Goal: Find specific page/section: Find specific page/section

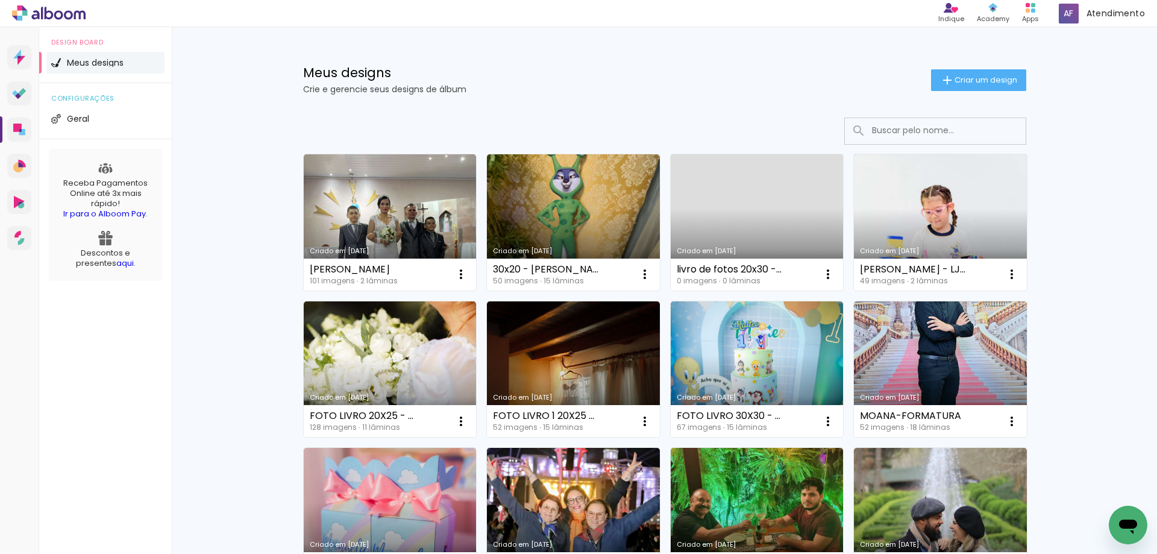
click at [881, 126] on input at bounding box center [952, 130] width 172 height 25
click at [900, 136] on input at bounding box center [952, 130] width 172 height 25
paste input "Album-ALBUM-30X20-6-ANOS-Alta-Completo"
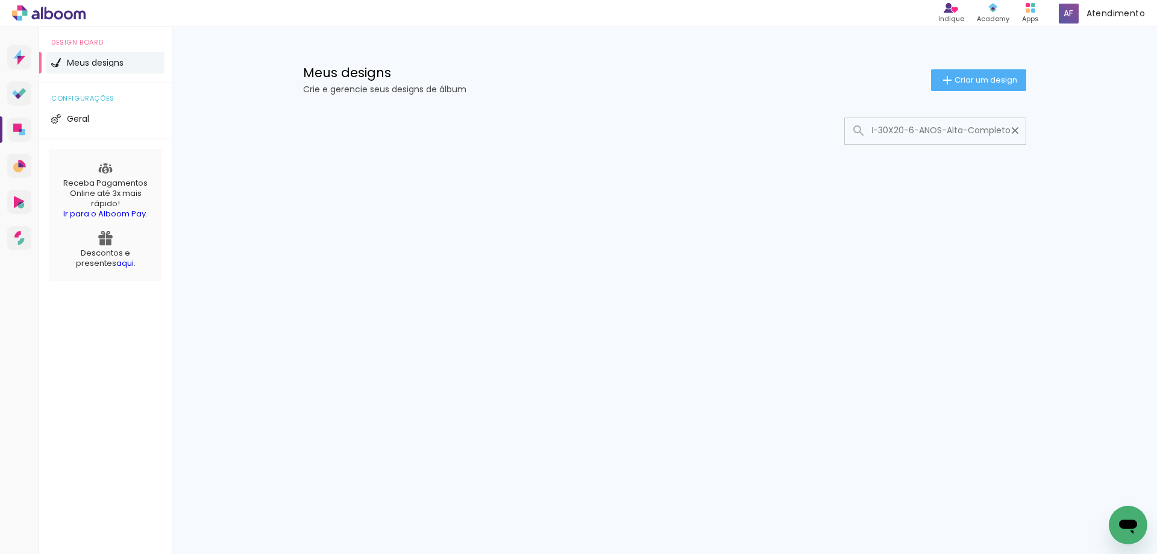
type input "Album-ALBUM-30X20-6-ANOS-Alta-Completo"
type paper-input "Album-ALBUM-30X20-6-ANOS-Alta-Completo"
type input "Album-ALBUM-30X20-6-ANOS"
type paper-input "Album-ALBUM-30X20-6-ANOS"
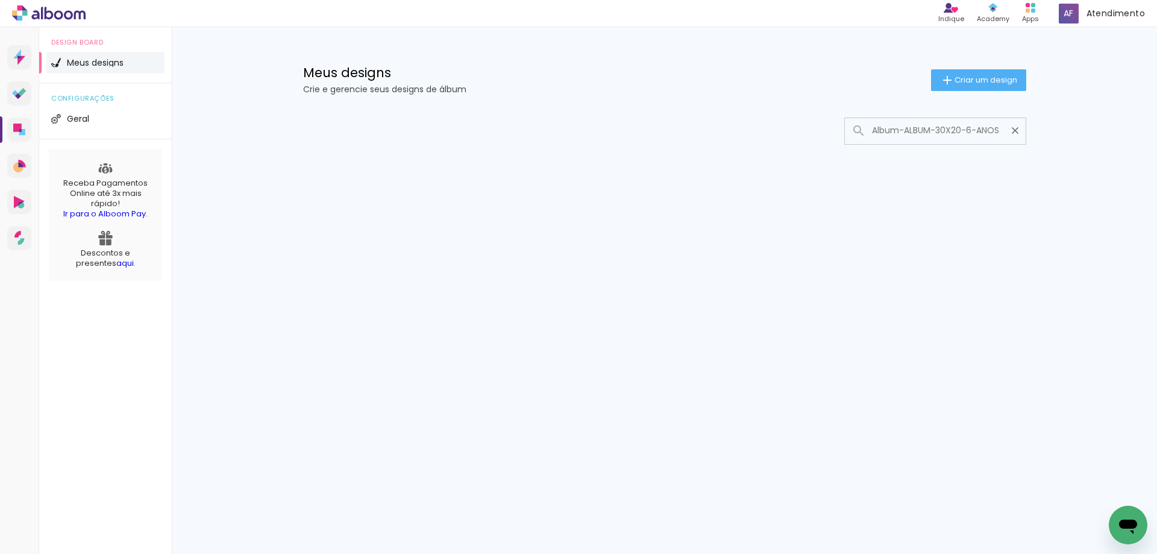
drag, startPoint x: 1003, startPoint y: 129, endPoint x: 435, endPoint y: 129, distance: 567.8
click at [436, 130] on div at bounding box center [664, 131] width 723 height 27
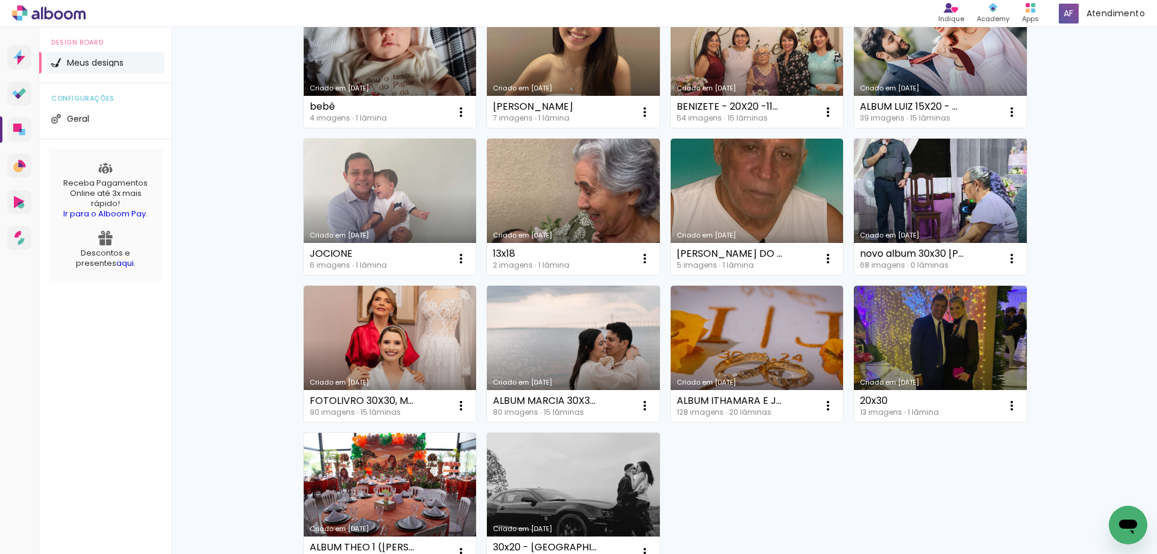
scroll to position [755, 0]
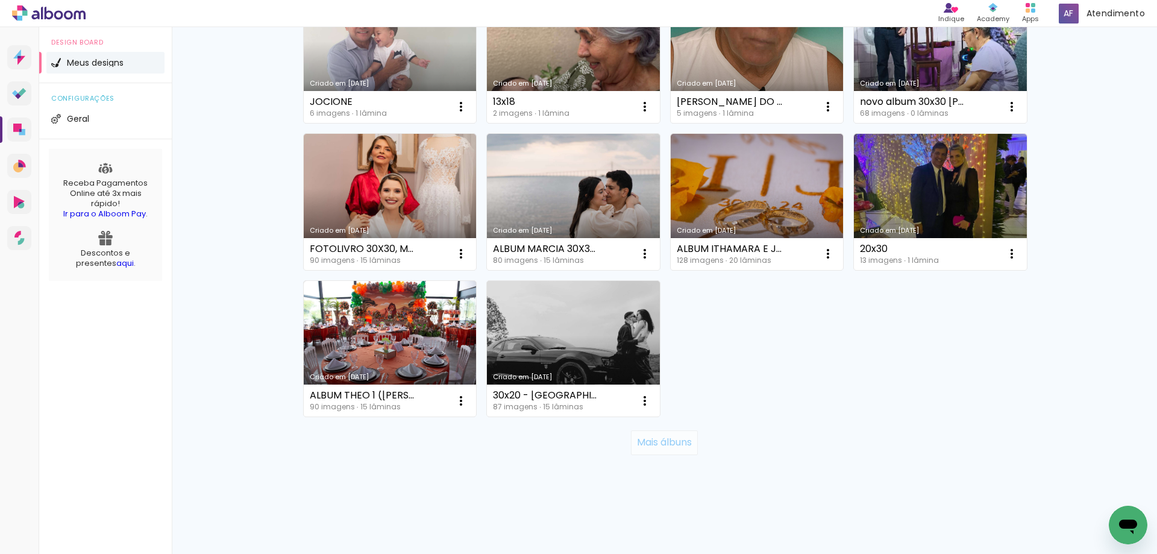
click at [0, 0] on slot "Mais álbuns" at bounding box center [0, 0] width 0 height 0
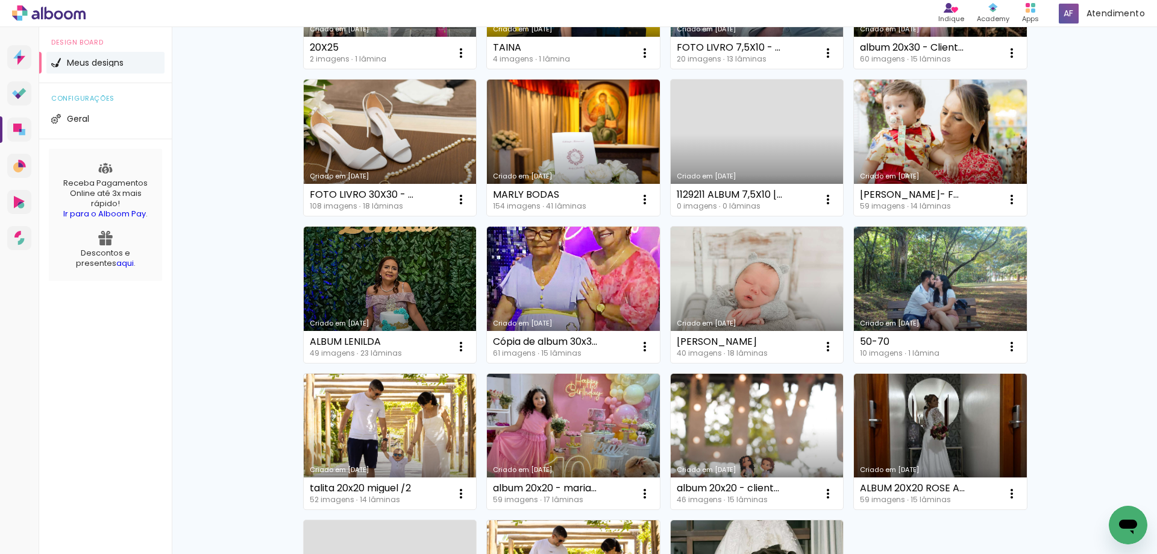
scroll to position [1635, 0]
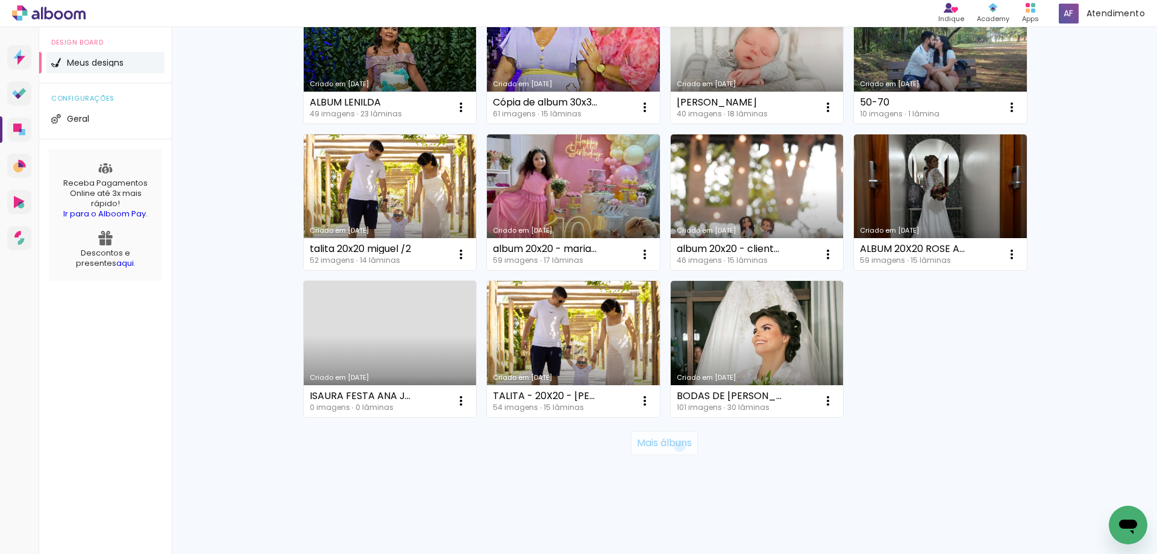
click at [0, 0] on slot "Mais álbuns" at bounding box center [0, 0] width 0 height 0
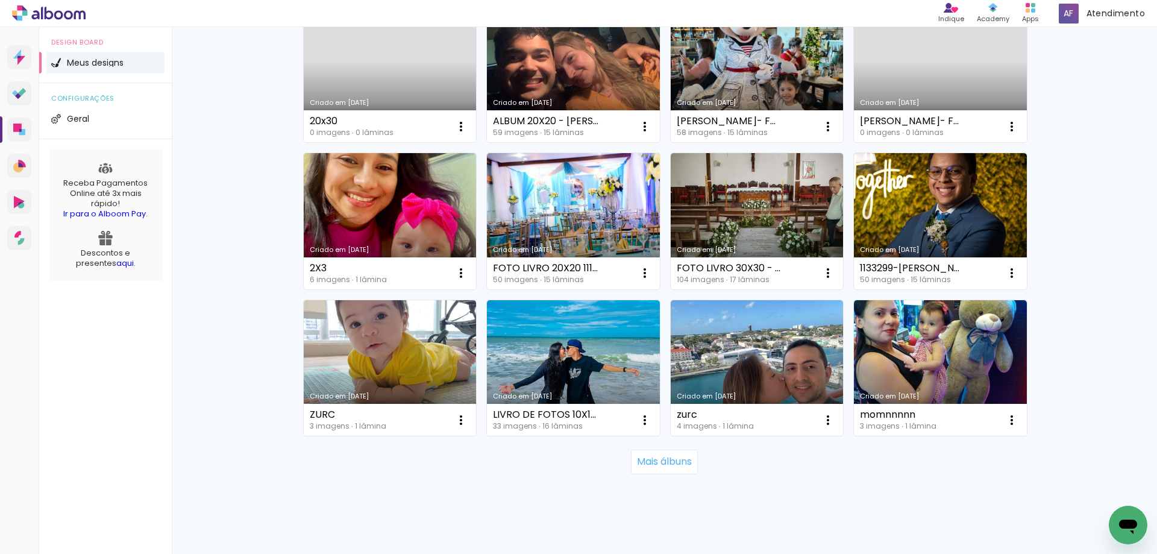
scroll to position [2516, 0]
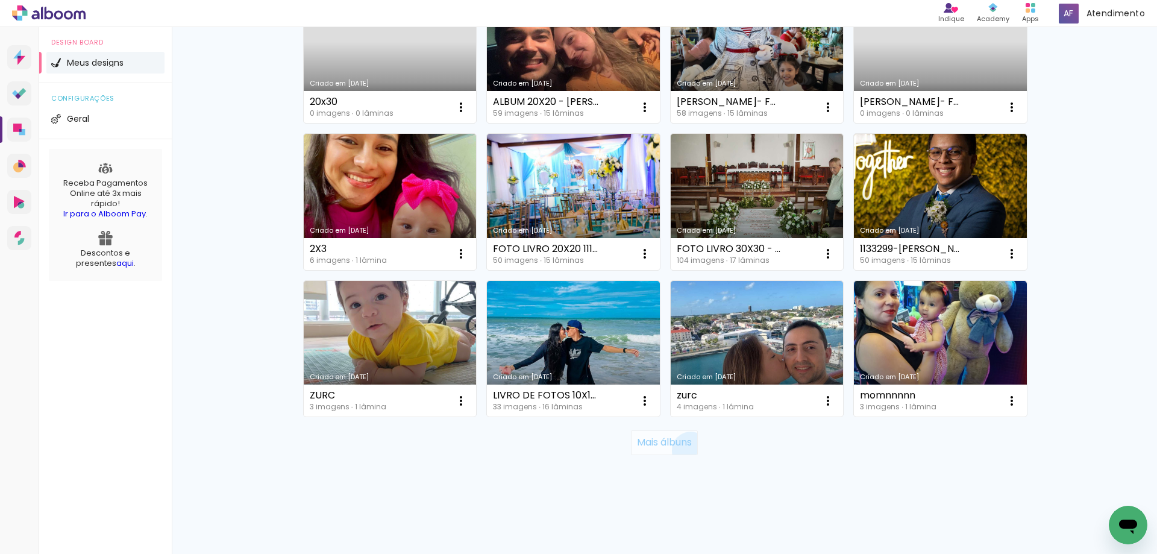
click at [685, 450] on paper-button "Mais álbuns" at bounding box center [664, 442] width 67 height 24
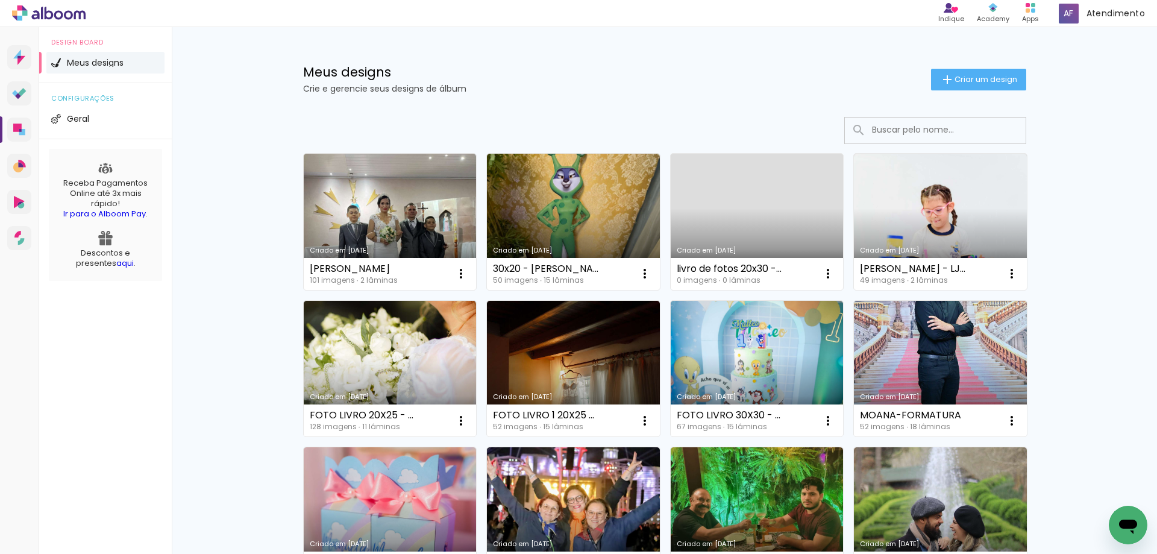
scroll to position [0, 0]
click at [112, 122] on li "Geral" at bounding box center [105, 119] width 118 height 22
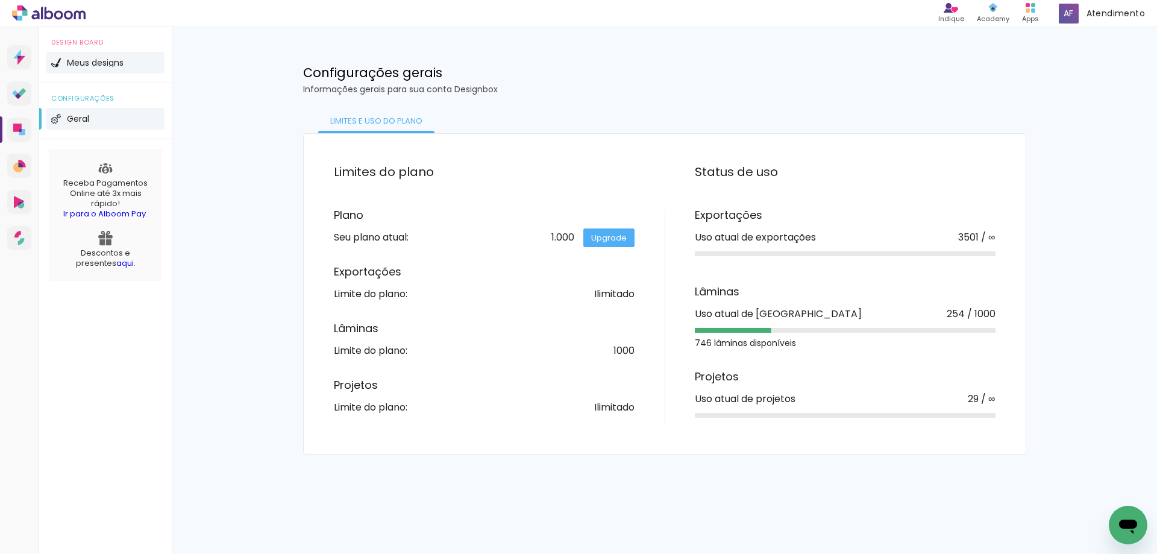
click at [119, 64] on span "Meus designs" at bounding box center [95, 62] width 57 height 8
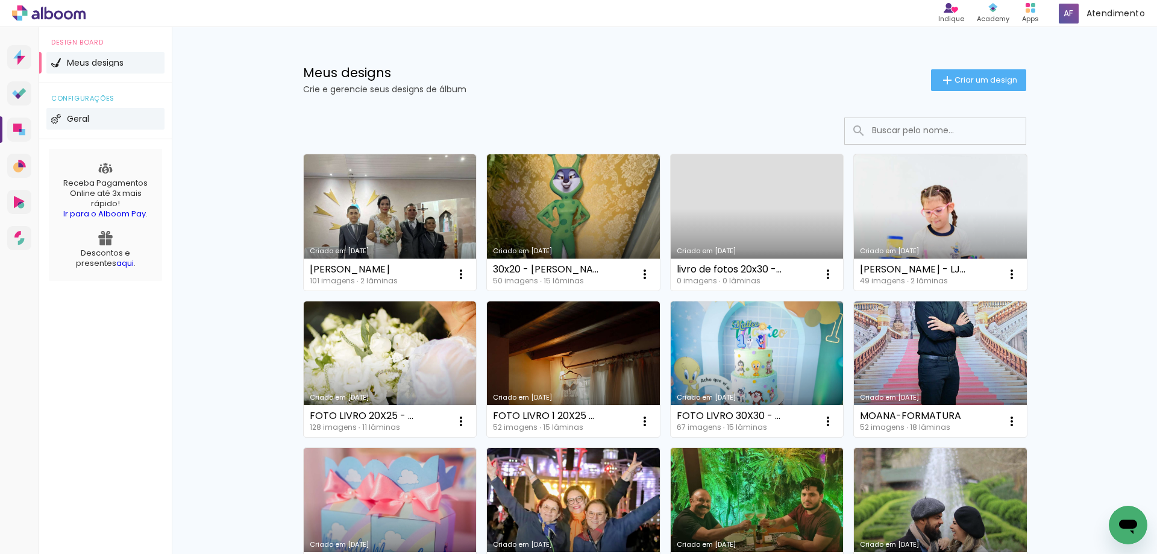
click at [95, 110] on li "Geral" at bounding box center [105, 119] width 118 height 22
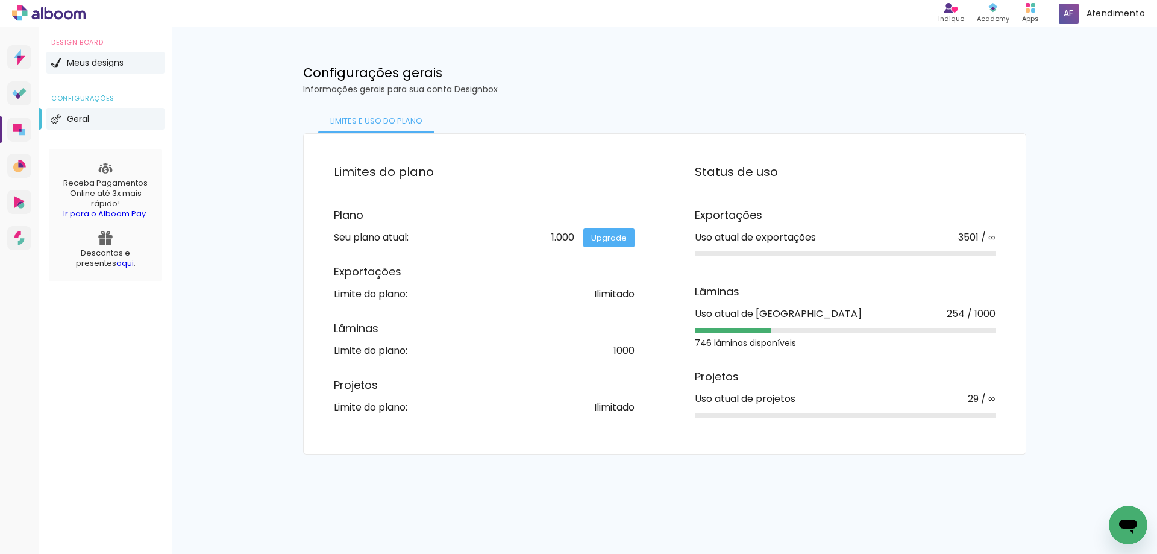
click at [125, 67] on li "Meus designs" at bounding box center [105, 63] width 118 height 22
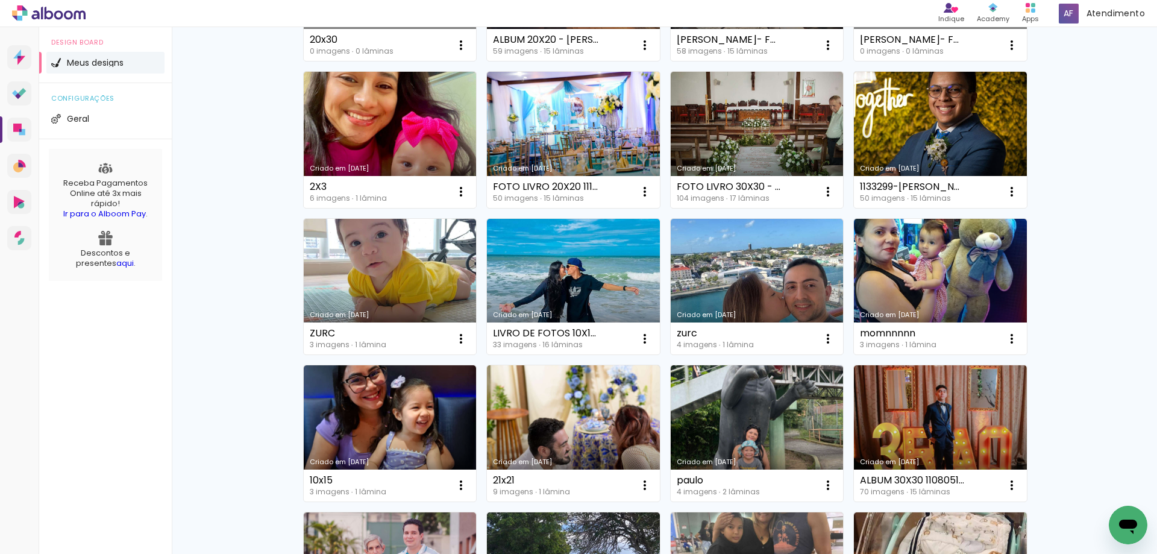
scroll to position [2459, 0]
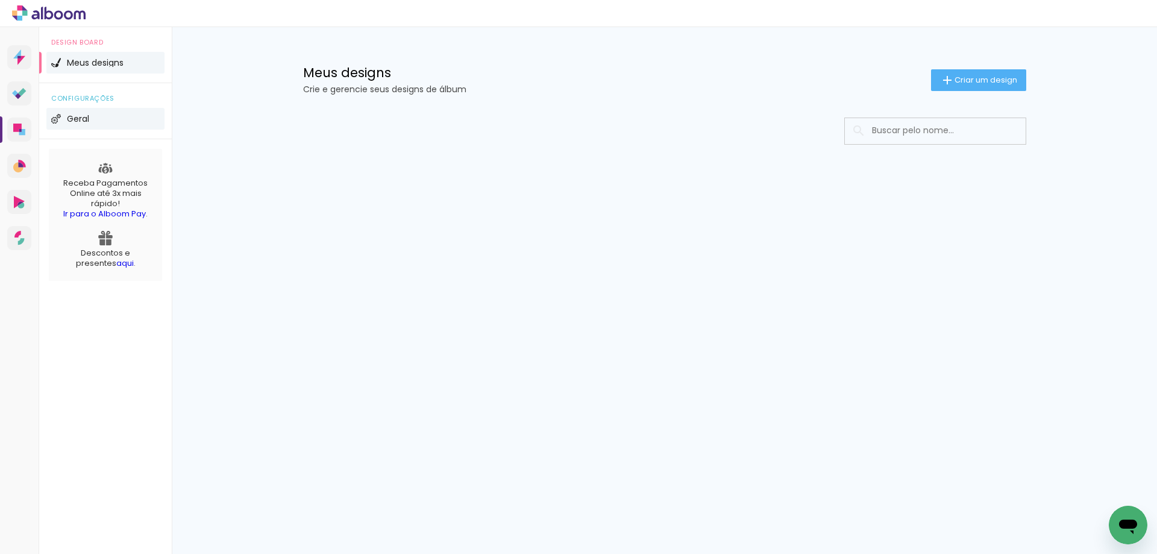
click at [105, 125] on li "Geral" at bounding box center [105, 119] width 118 height 22
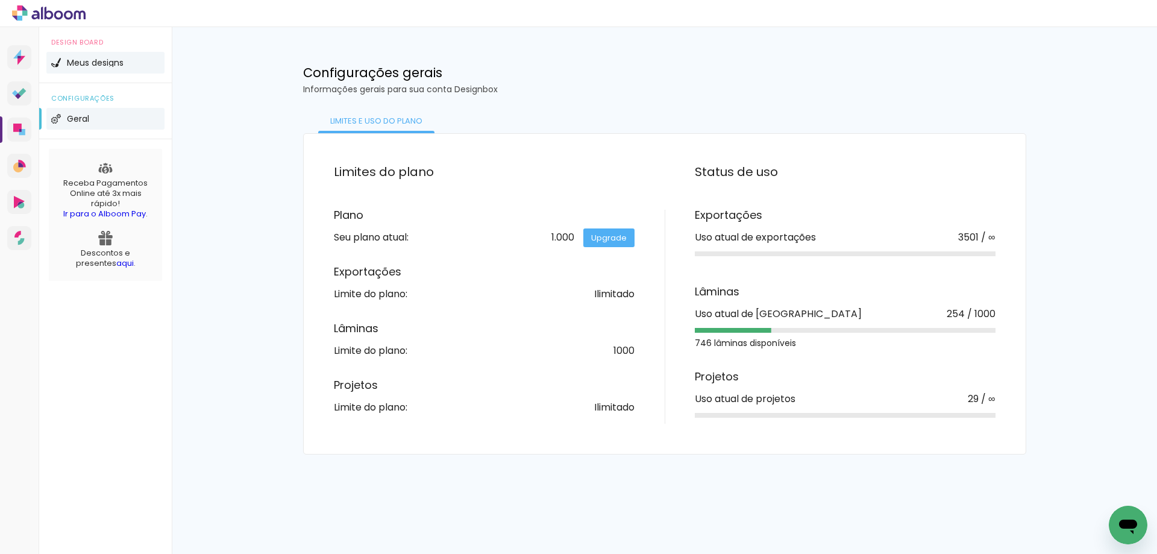
click at [114, 68] on li "Meus designs" at bounding box center [105, 63] width 118 height 22
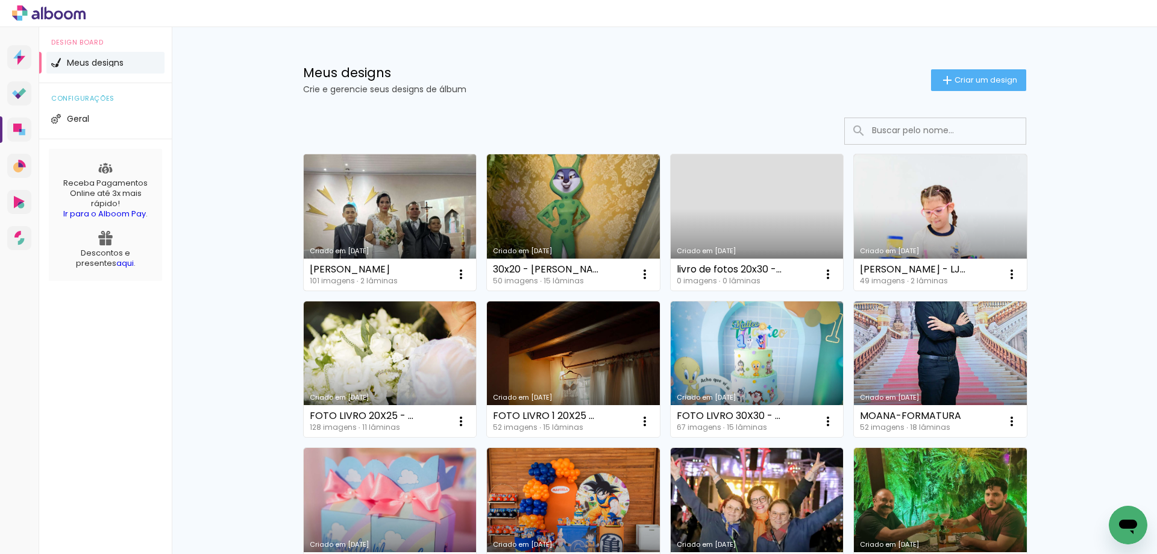
scroll to position [121, 0]
